Goal: Task Accomplishment & Management: Use online tool/utility

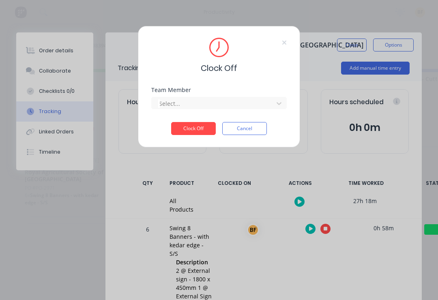
scroll to position [95, 0]
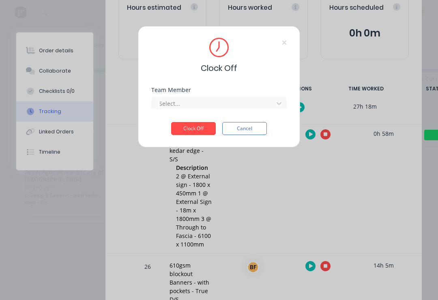
click at [287, 108] on div "Clock Off Team Member Select... Clock Off Cancel" at bounding box center [219, 87] width 162 height 122
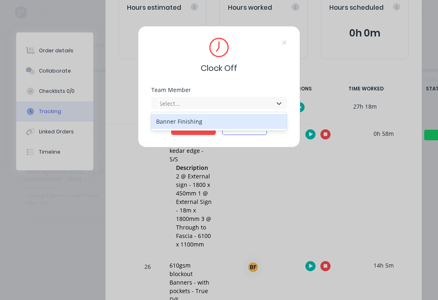
click at [256, 121] on div "Banner Finishing" at bounding box center [219, 121] width 136 height 15
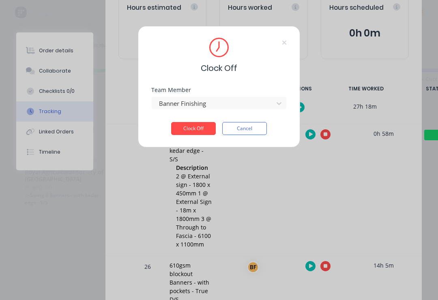
click at [200, 129] on button "Clock Off" at bounding box center [193, 128] width 45 height 13
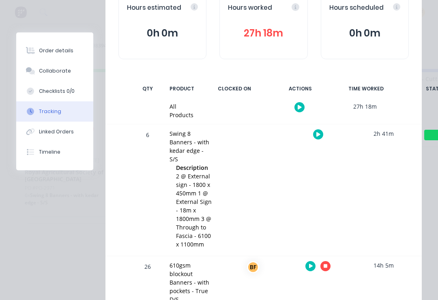
click at [325, 265] on icon "button" at bounding box center [326, 267] width 4 height 4
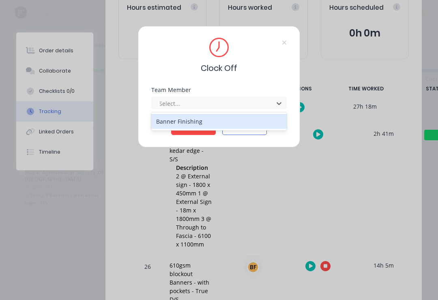
click at [218, 121] on div "Banner Finishing" at bounding box center [219, 121] width 136 height 15
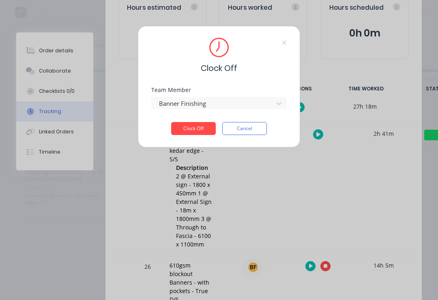
click at [200, 129] on button "Clock Off" at bounding box center [193, 128] width 45 height 13
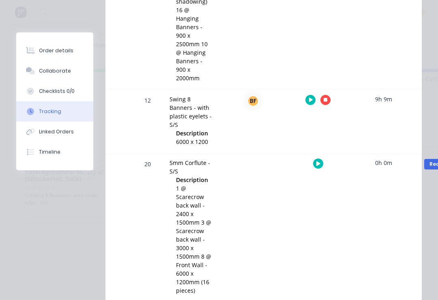
scroll to position [467, 0]
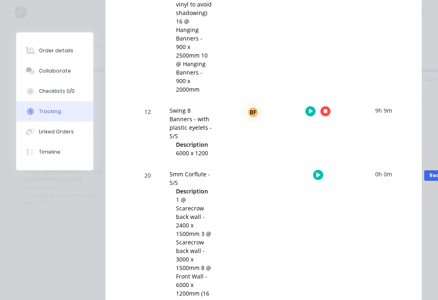
click at [329, 113] on button "button" at bounding box center [326, 111] width 10 height 10
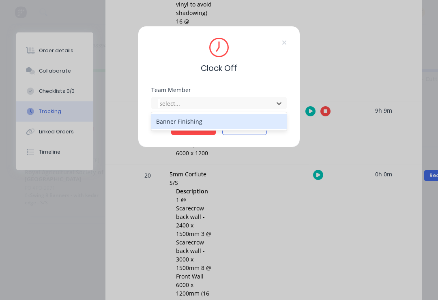
click at [202, 121] on div "Banner Finishing" at bounding box center [219, 121] width 136 height 15
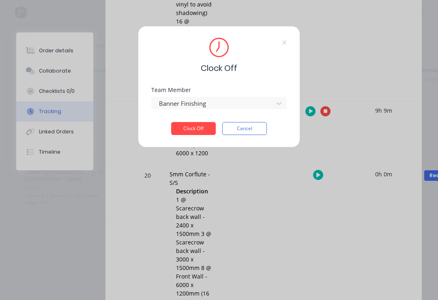
click at [202, 127] on button "Clock Off" at bounding box center [193, 128] width 45 height 13
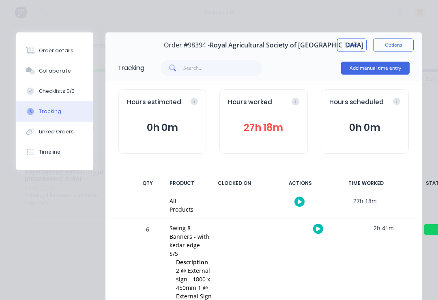
scroll to position [0, 0]
click at [349, 49] on button "Close" at bounding box center [352, 45] width 30 height 13
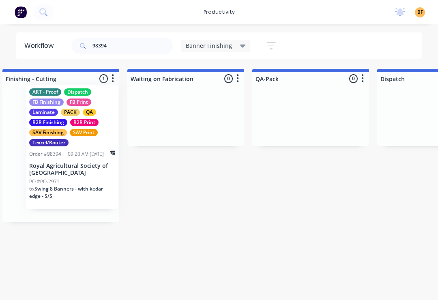
scroll to position [0, 389]
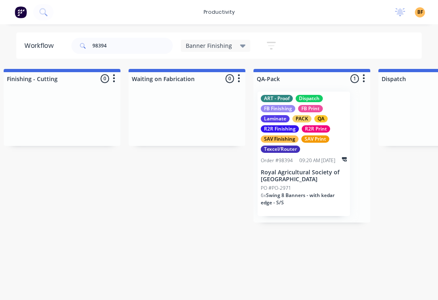
click at [184, 45] on div "Banner Finishing" at bounding box center [216, 46] width 70 height 12
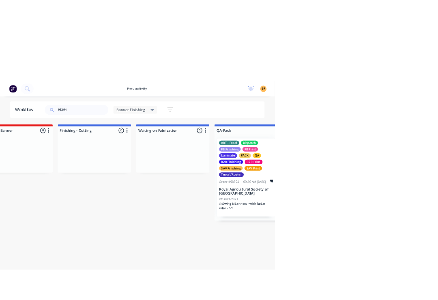
scroll to position [0, 406]
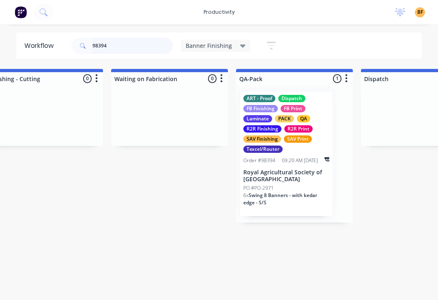
click at [116, 51] on input "98394" at bounding box center [133, 46] width 80 height 16
type input "9"
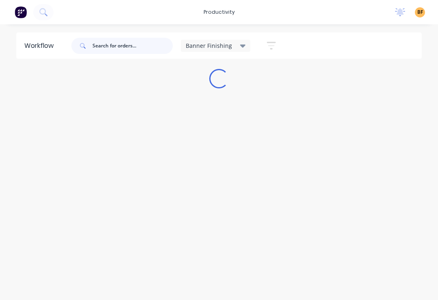
scroll to position [0, 0]
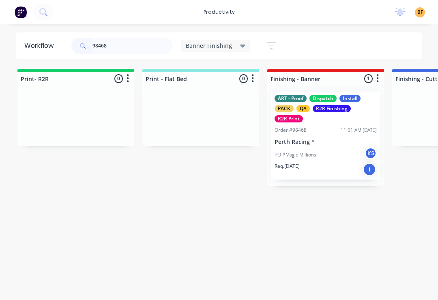
click at [334, 163] on div "Req. [DATE] I" at bounding box center [326, 170] width 102 height 14
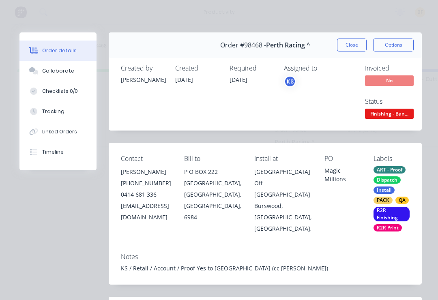
click at [45, 112] on div "Tracking" at bounding box center [53, 111] width 22 height 7
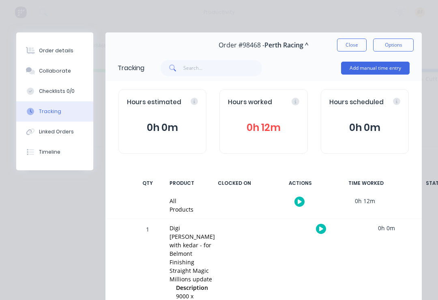
click at [316, 238] on div "1 Digi matte bannerskin with kedar - for Belmont Finishing Straight Magic Milli…" at bounding box center [263, 272] width 316 height 106
click at [310, 228] on div at bounding box center [321, 229] width 61 height 20
click at [319, 230] on button "button" at bounding box center [321, 229] width 10 height 10
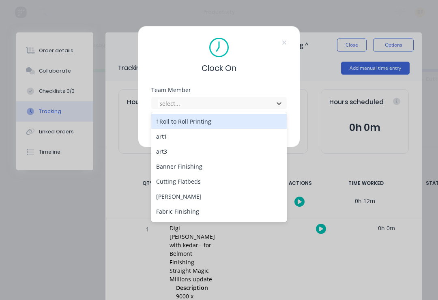
click at [161, 164] on div "Banner Finishing" at bounding box center [219, 166] width 136 height 15
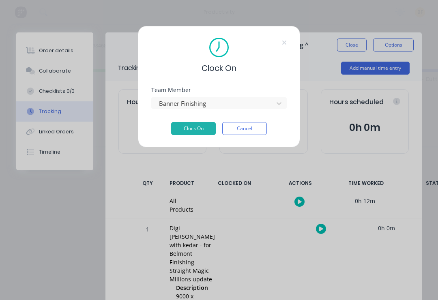
click at [181, 131] on button "Clock On" at bounding box center [193, 128] width 45 height 13
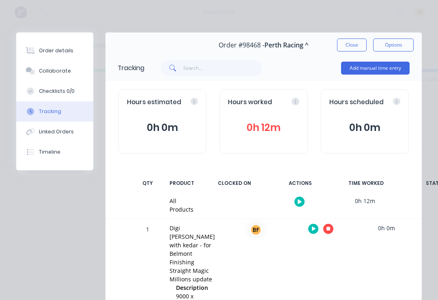
click at [329, 228] on button "button" at bounding box center [328, 229] width 10 height 10
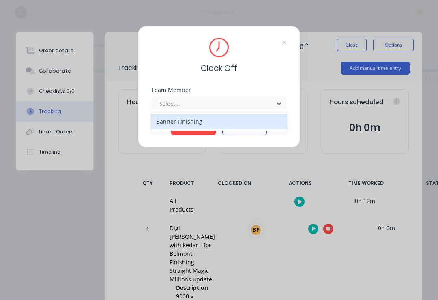
click at [229, 120] on div "Banner Finishing" at bounding box center [219, 121] width 136 height 15
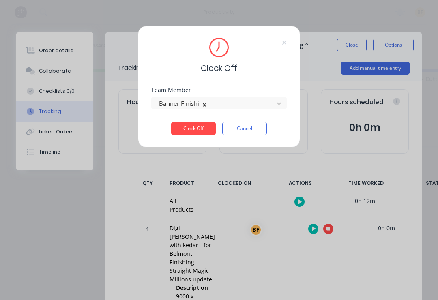
click at [210, 129] on button "Clock Off" at bounding box center [193, 128] width 45 height 13
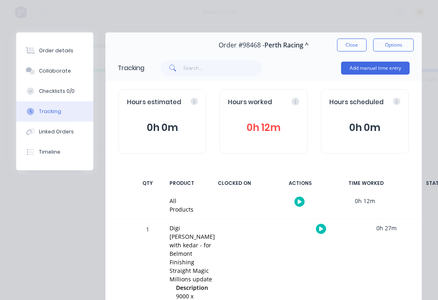
click at [357, 49] on button "Close" at bounding box center [352, 45] width 30 height 13
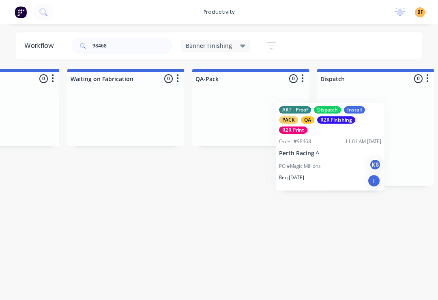
scroll to position [0, 467]
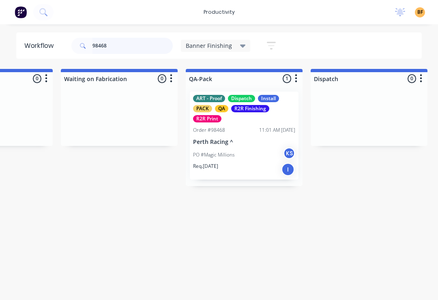
click at [138, 46] on input "98468" at bounding box center [133, 46] width 80 height 16
type input "9"
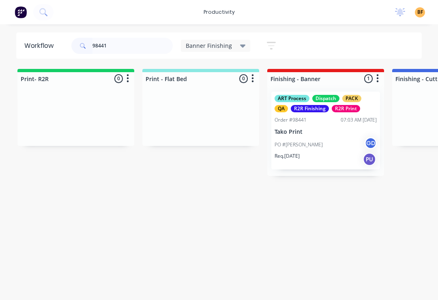
click at [321, 143] on div "PO #[PERSON_NAME] - mesh GD" at bounding box center [326, 144] width 102 height 15
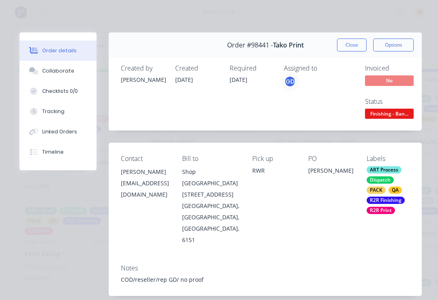
click at [69, 111] on button "Tracking" at bounding box center [57, 111] width 77 height 20
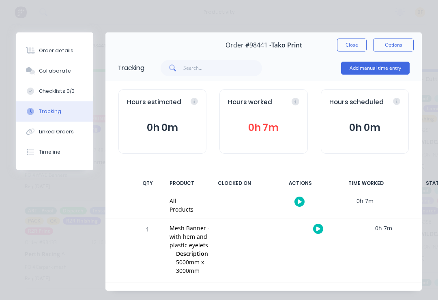
click at [313, 230] on button "button" at bounding box center [318, 229] width 10 height 10
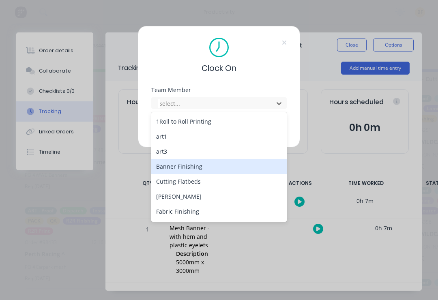
click at [225, 161] on div "Banner Finishing" at bounding box center [219, 166] width 136 height 15
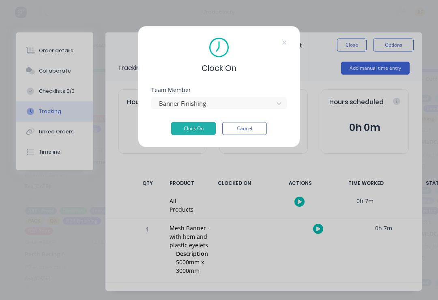
click at [196, 133] on button "Clock On" at bounding box center [193, 128] width 45 height 13
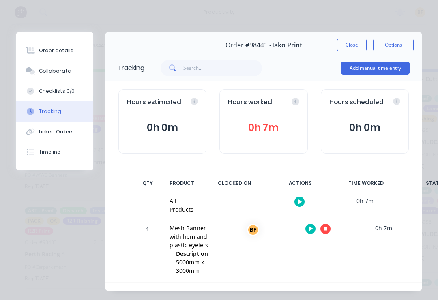
click at [327, 230] on icon "button" at bounding box center [326, 229] width 4 height 4
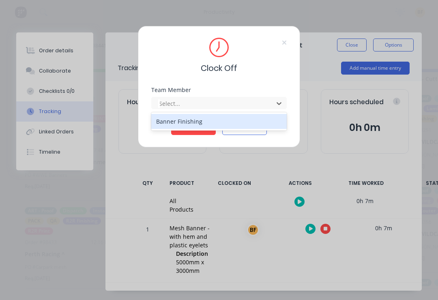
click at [232, 123] on div "Banner Finishing" at bounding box center [219, 121] width 136 height 15
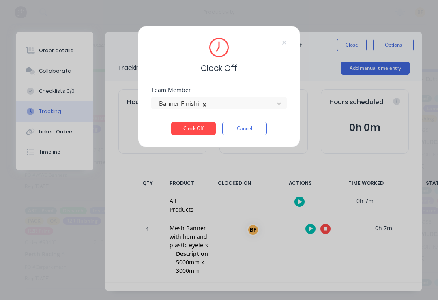
click at [202, 131] on button "Clock Off" at bounding box center [193, 128] width 45 height 13
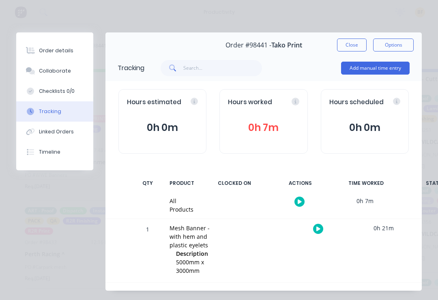
click at [353, 47] on button "Close" at bounding box center [352, 45] width 30 height 13
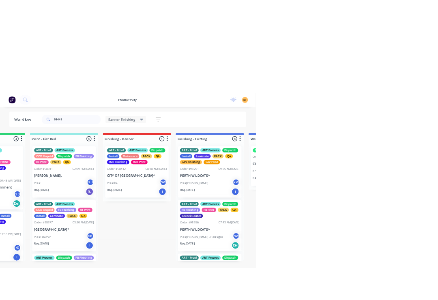
scroll to position [0, 275]
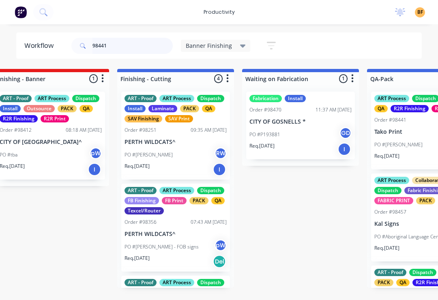
click at [133, 52] on input "98441" at bounding box center [133, 46] width 80 height 16
type input "9"
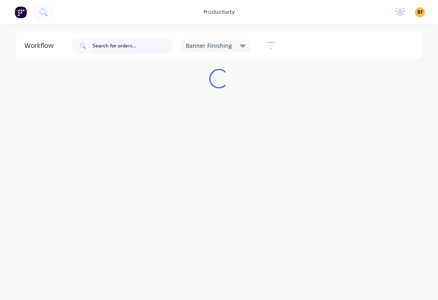
scroll to position [0, 0]
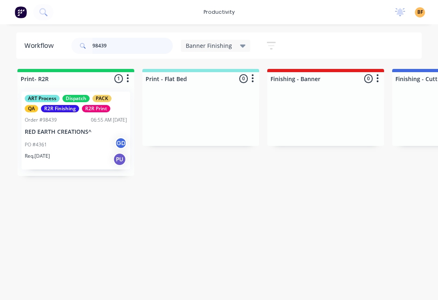
type input "98439"
click at [80, 147] on div "PO #4361 GD" at bounding box center [76, 144] width 102 height 15
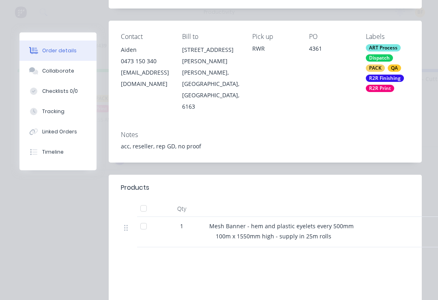
scroll to position [132, 0]
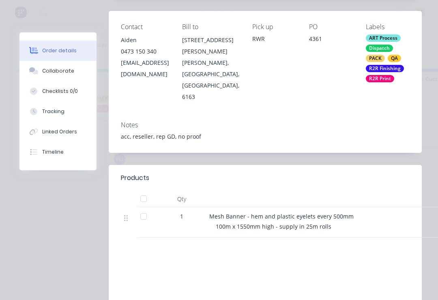
click at [60, 110] on div "Tracking" at bounding box center [53, 111] width 22 height 7
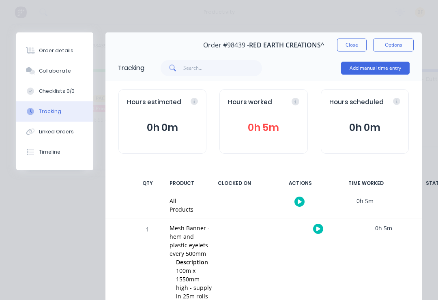
click at [320, 232] on button "button" at bounding box center [318, 229] width 10 height 10
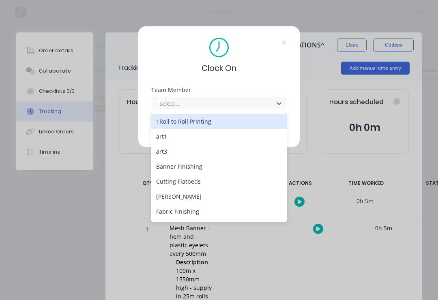
click at [204, 166] on div "Banner Finishing" at bounding box center [219, 166] width 136 height 15
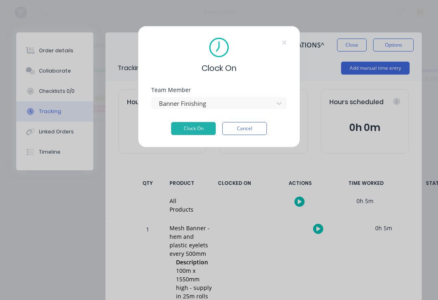
click at [198, 127] on button "Clock On" at bounding box center [193, 128] width 45 height 13
